Goal: Information Seeking & Learning: Learn about a topic

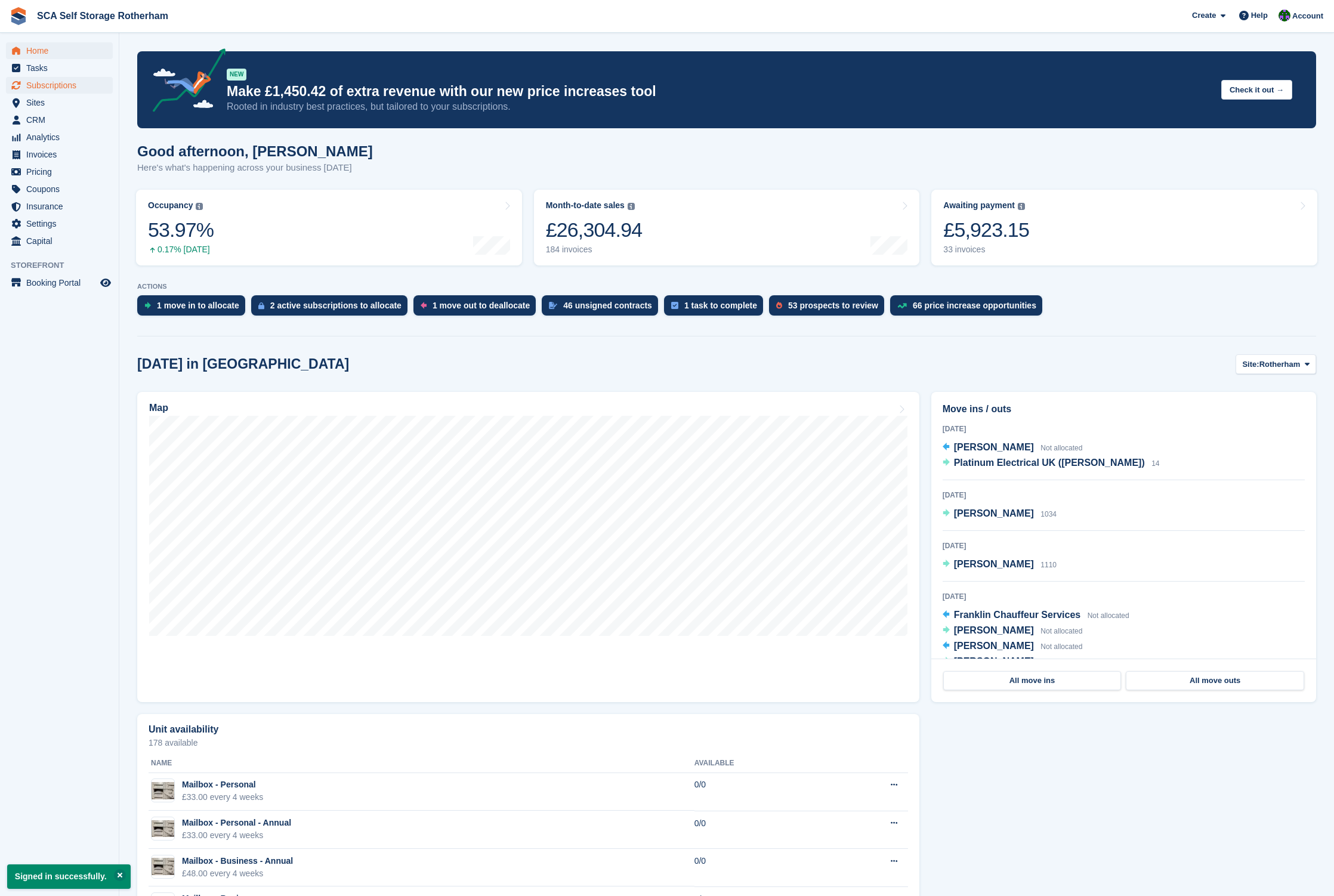
click at [68, 82] on span "Subscriptions" at bounding box center [62, 85] width 72 height 17
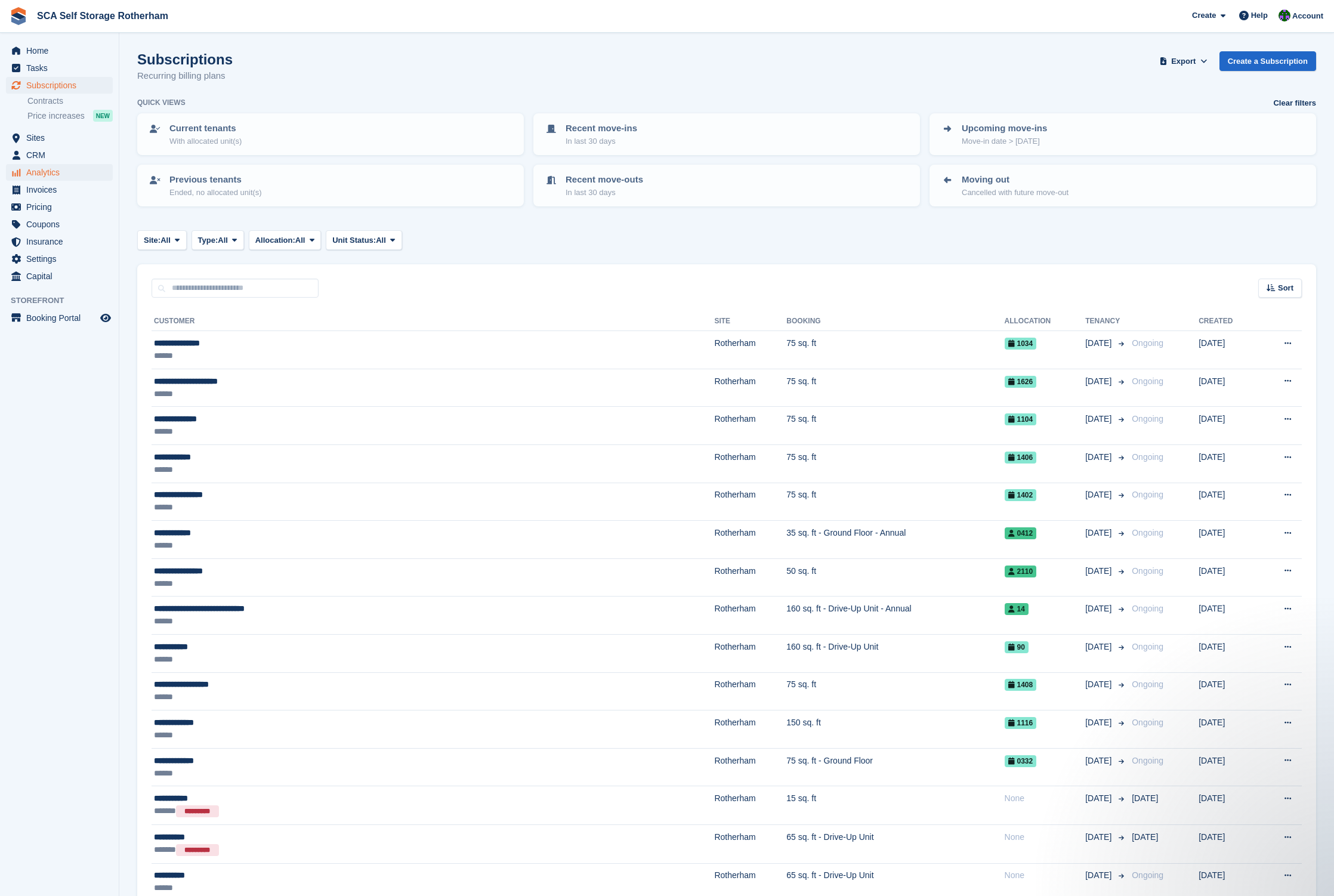
click at [44, 179] on span "Analytics" at bounding box center [62, 172] width 72 height 17
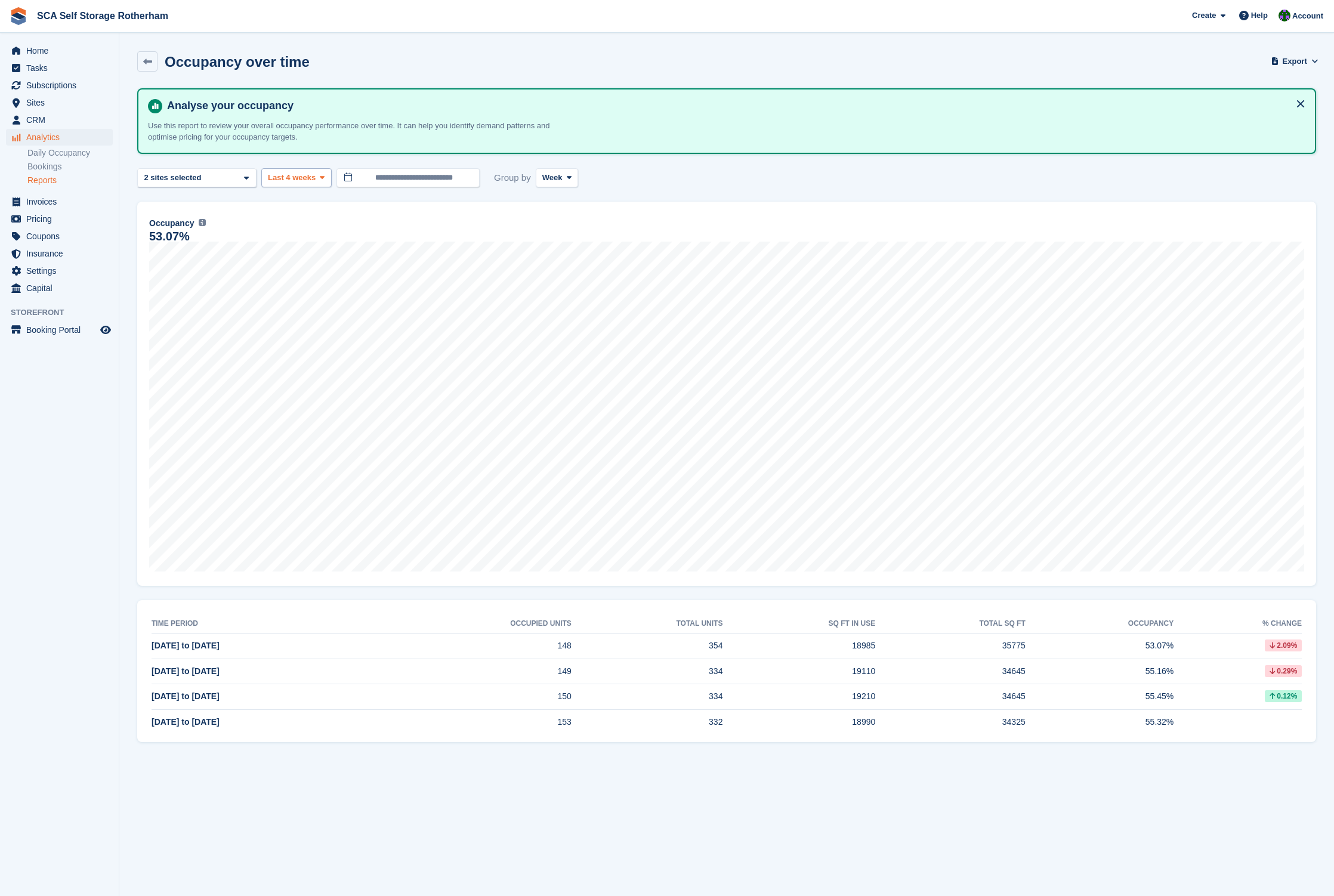
click at [309, 172] on span "Last 4 weeks" at bounding box center [291, 177] width 48 height 12
click at [307, 290] on link "Last 6 months" at bounding box center [318, 291] width 104 height 22
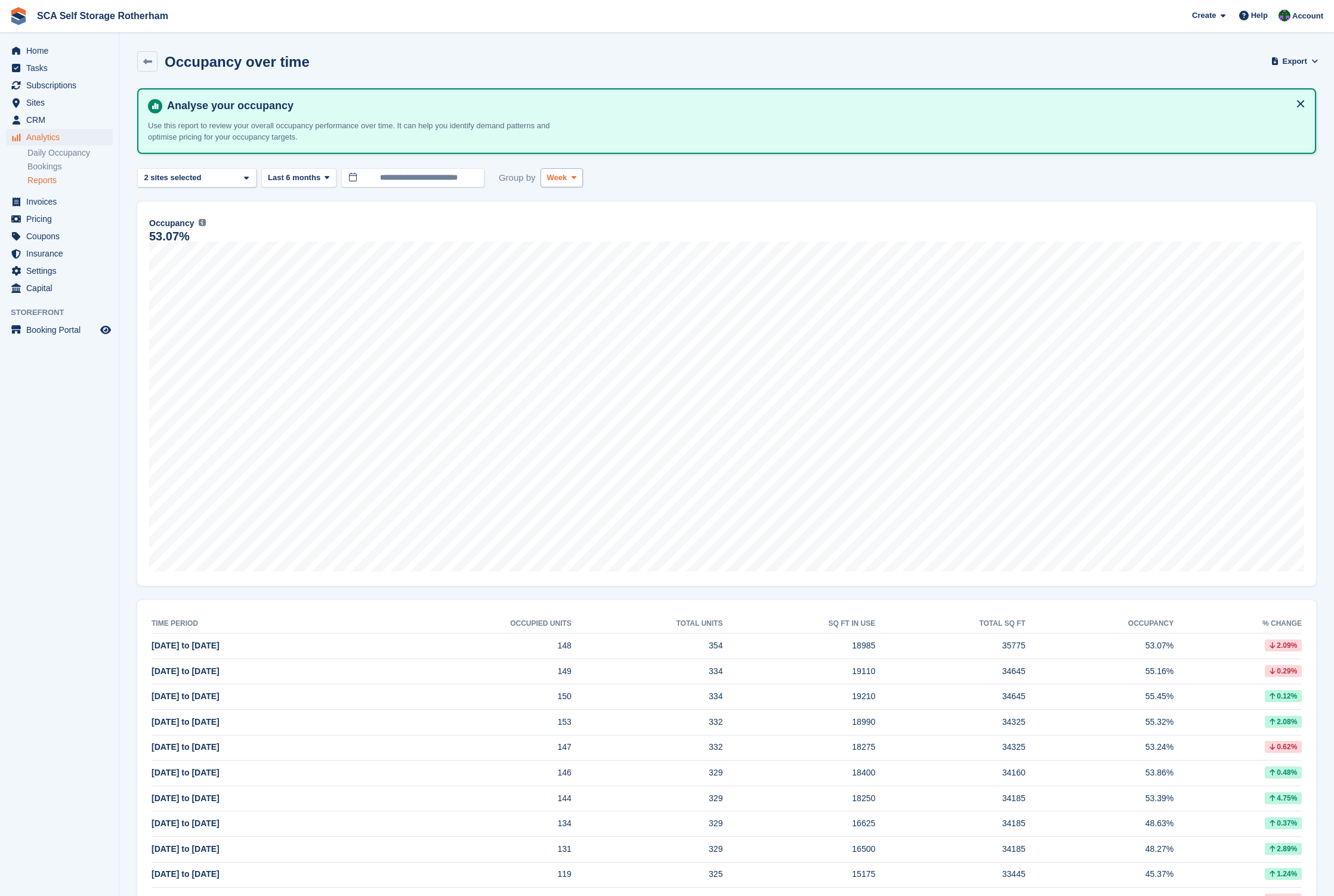
click at [561, 181] on span "Week" at bounding box center [557, 177] width 20 height 12
click at [567, 246] on link "Month" at bounding box center [598, 249] width 104 height 22
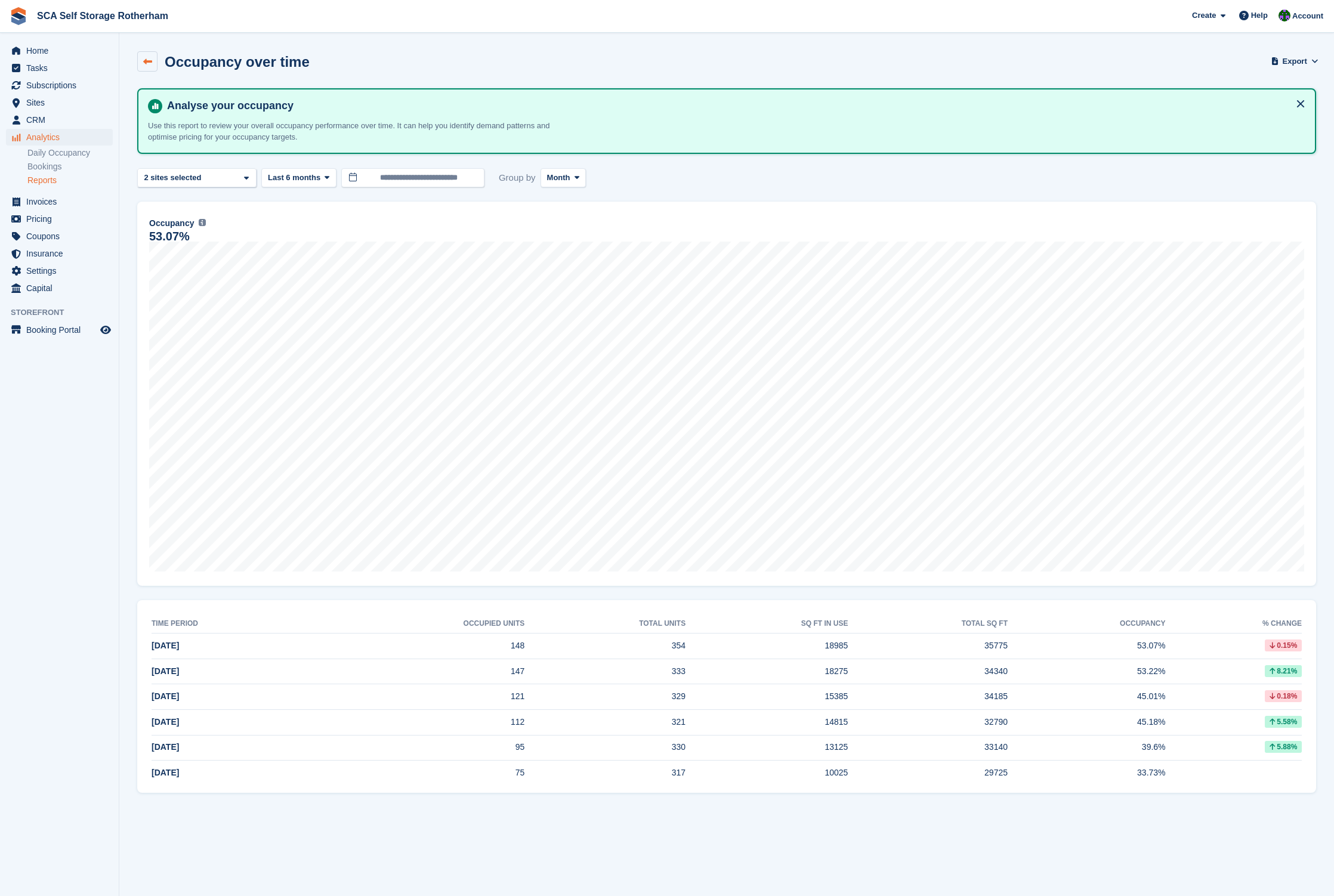
click at [150, 64] on icon at bounding box center [147, 62] width 9 height 9
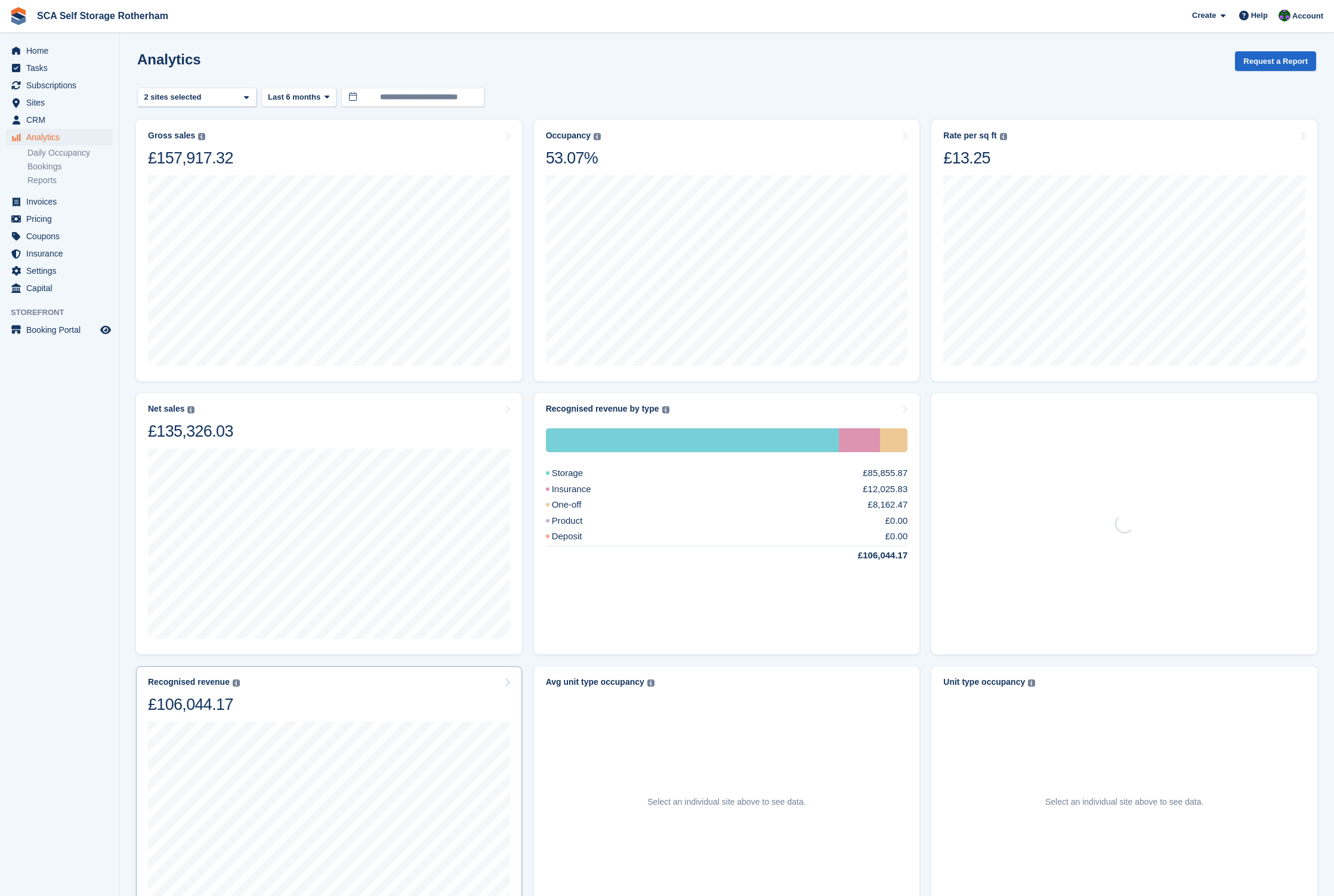
click at [283, 700] on div "Recognised revenue The sum of all finalised invoices, after discount and exclud…" at bounding box center [329, 695] width 362 height 38
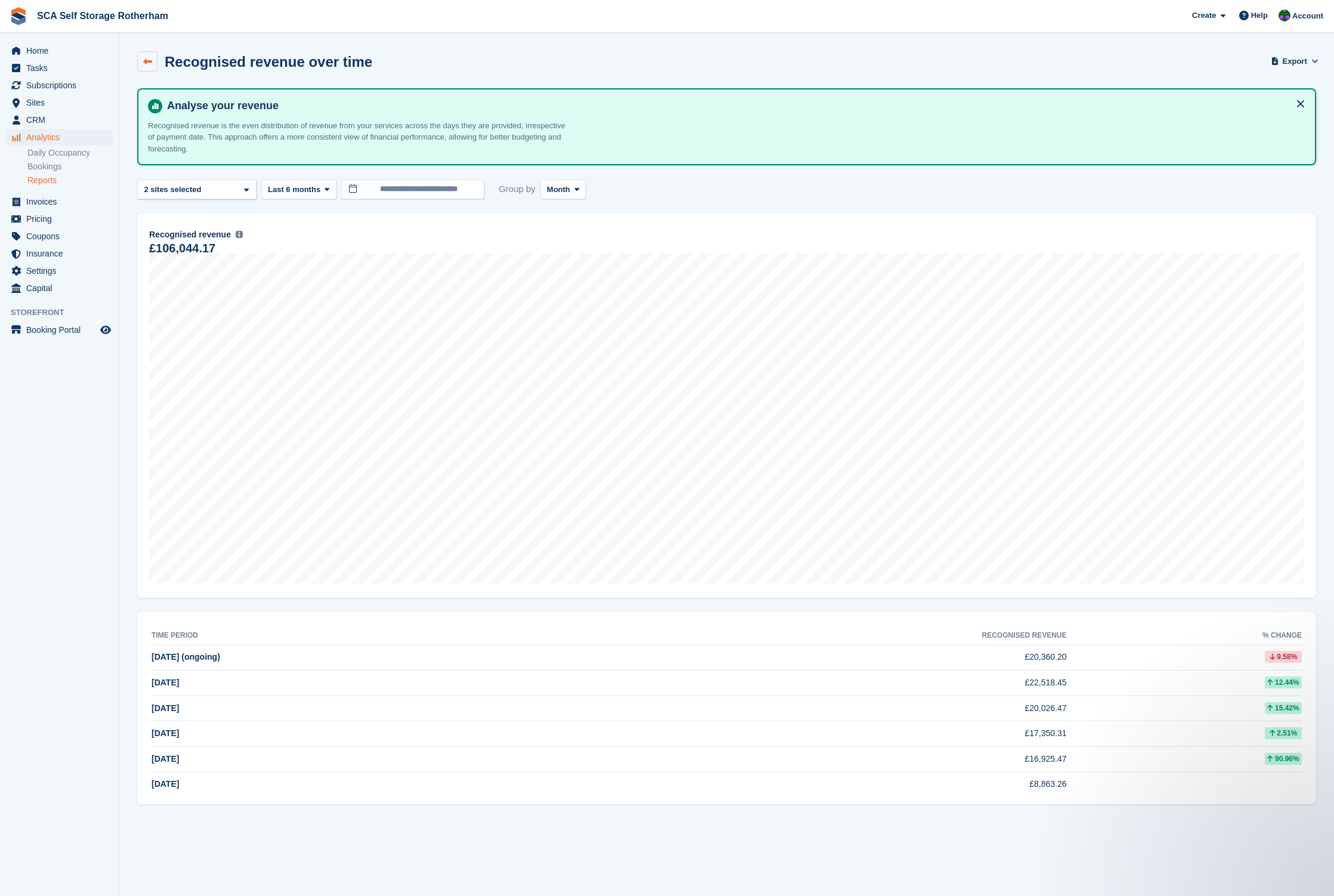
click at [151, 59] on icon at bounding box center [147, 62] width 9 height 9
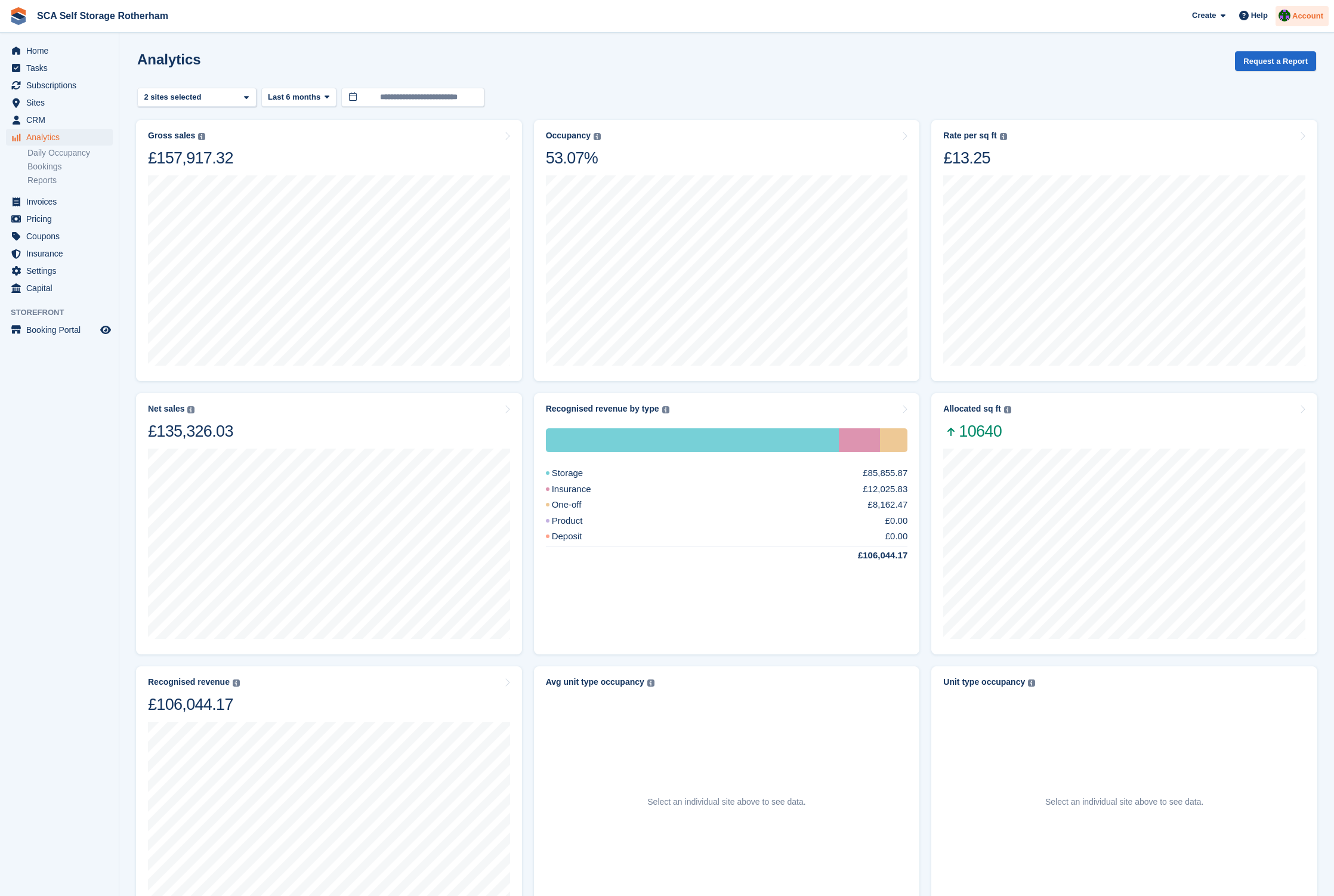
click at [1292, 10] on span "Account" at bounding box center [1307, 15] width 31 height 12
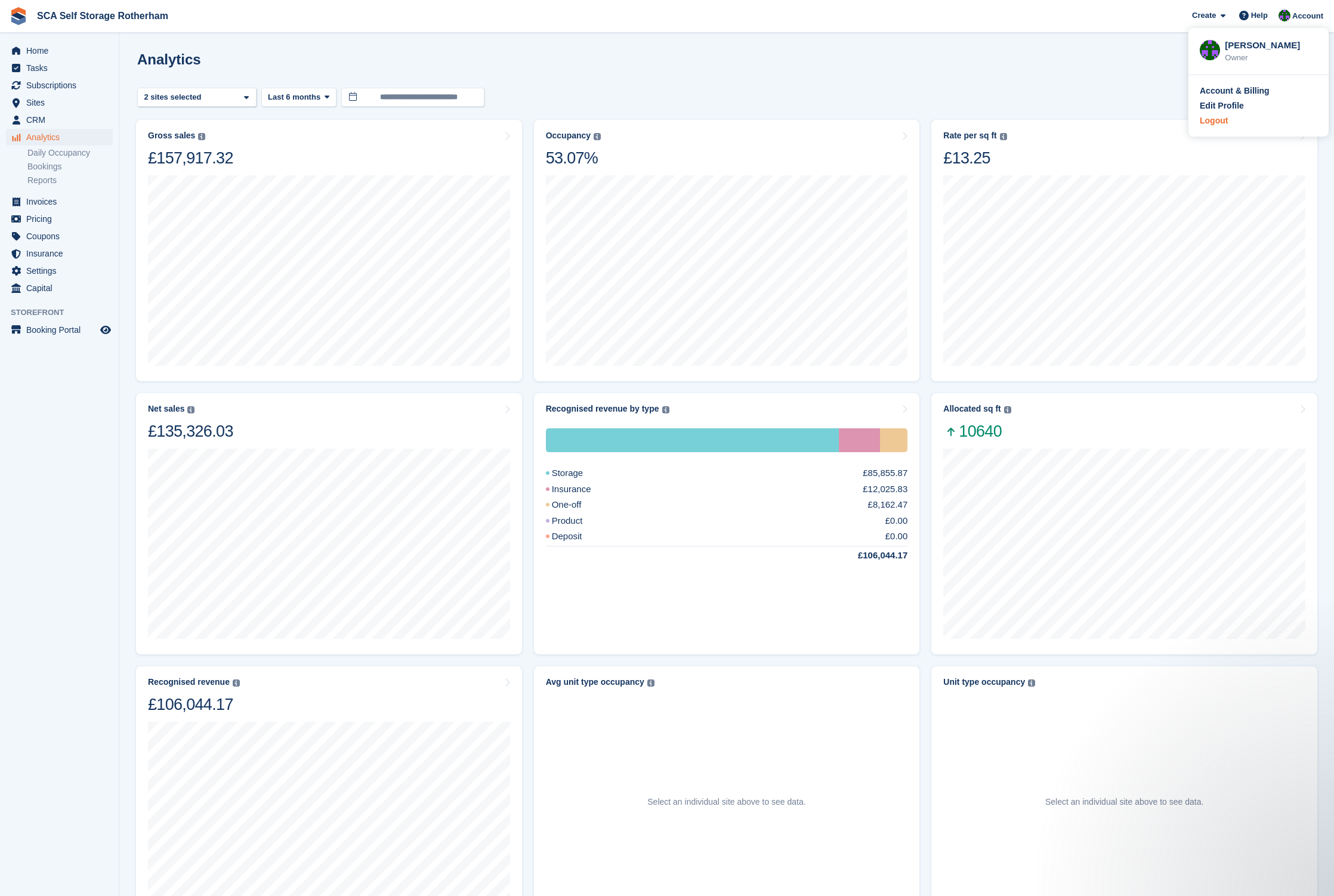
click at [1228, 118] on div "Logout" at bounding box center [1258, 121] width 117 height 12
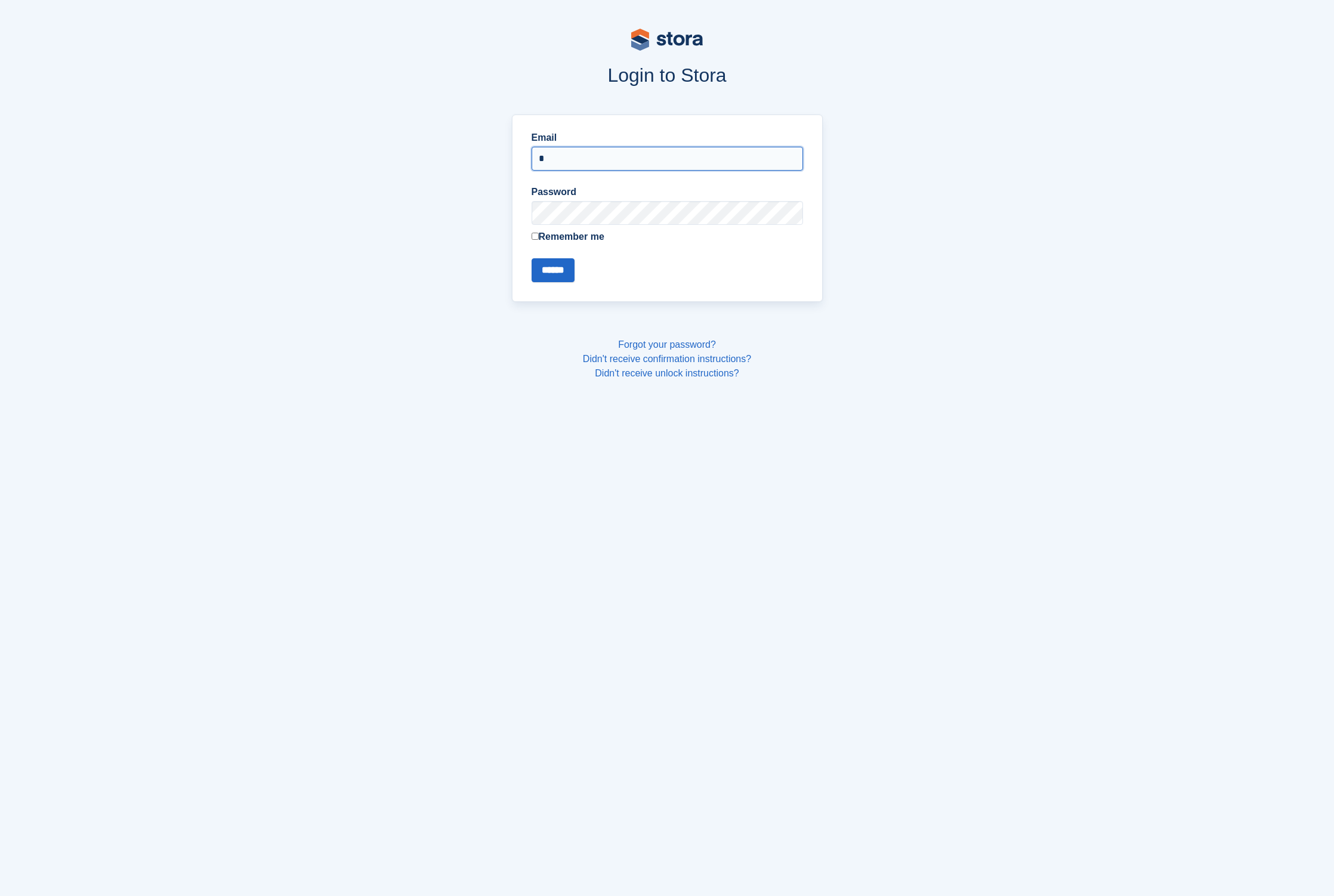
type input "**********"
click at [557, 263] on input "******" at bounding box center [553, 270] width 43 height 24
